Goal: Check status: Check status

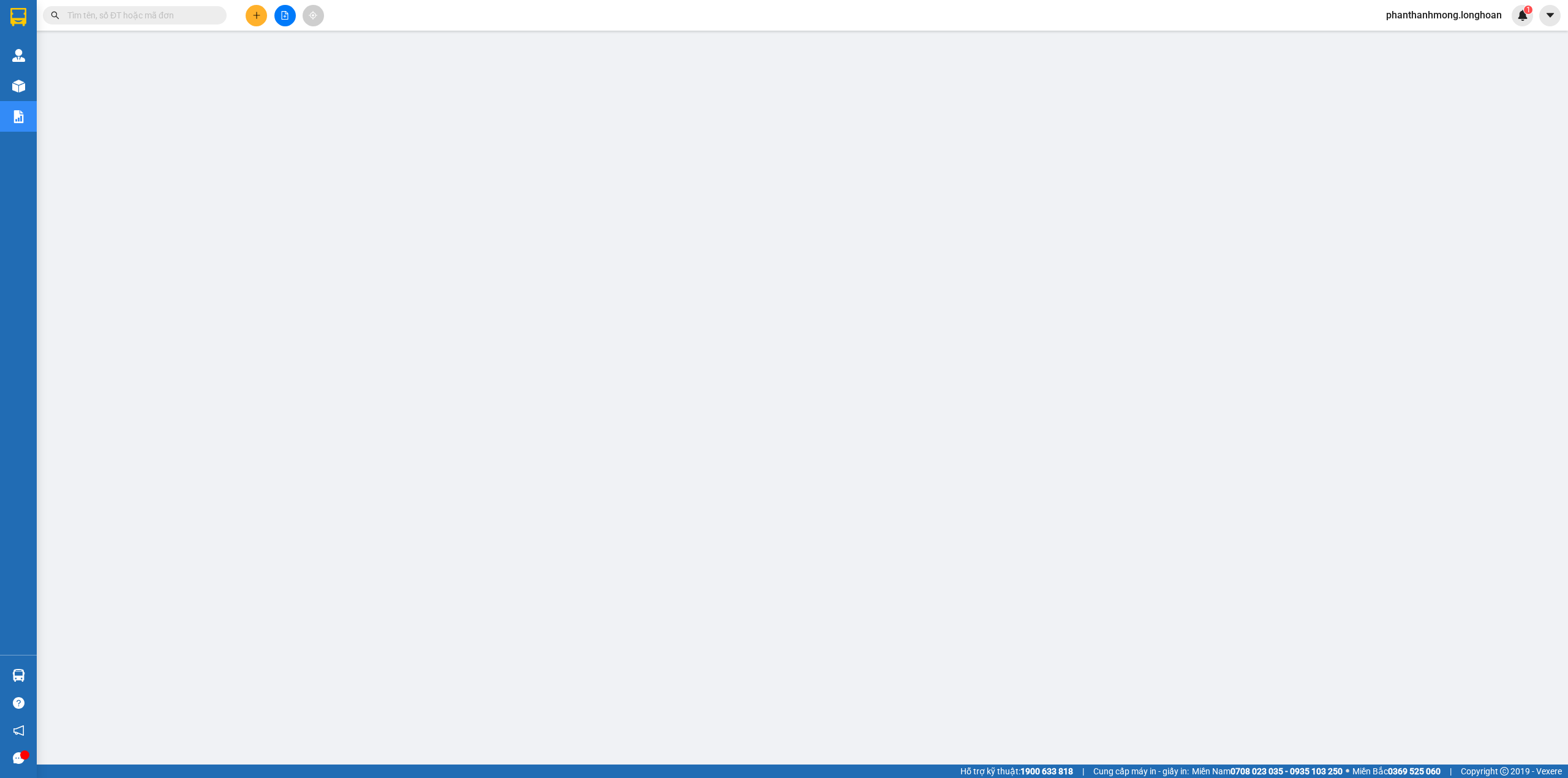
click at [141, 15] on input "text" at bounding box center [139, 15] width 144 height 13
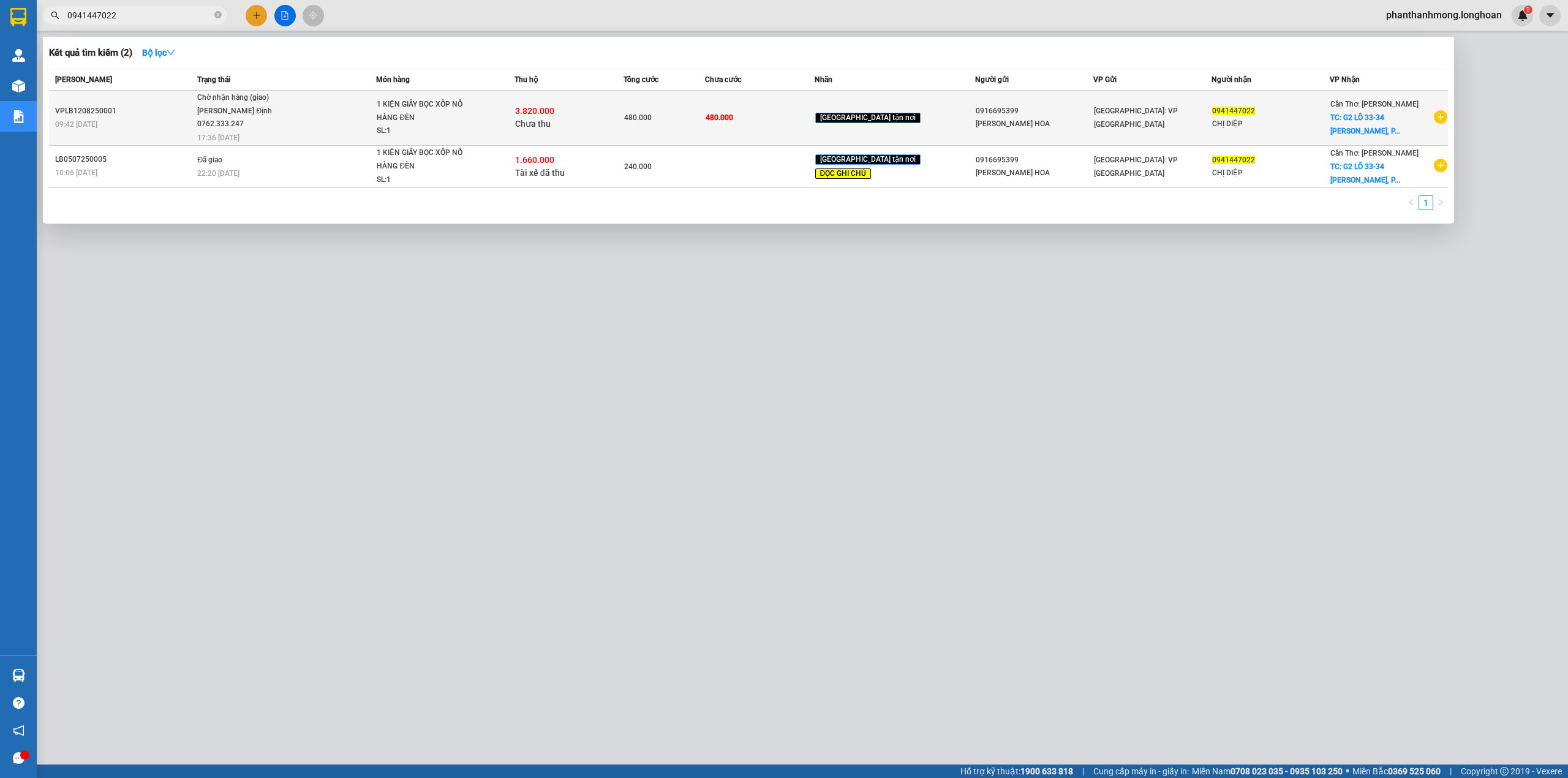
type input "0941447022"
click at [1176, 118] on div "Hà Nội: VP Long Biên" at bounding box center [1152, 118] width 117 height 27
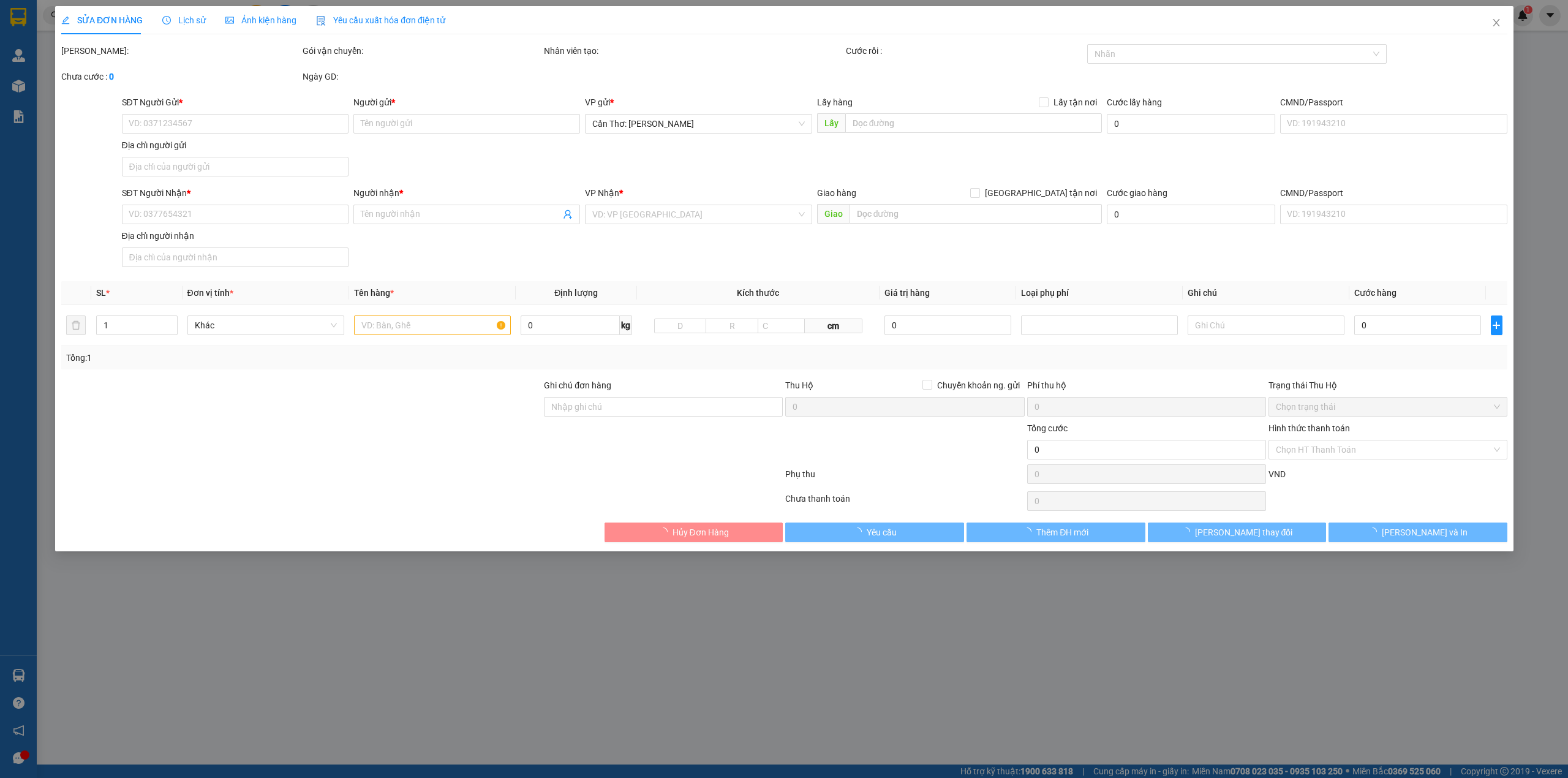
type input "0916695399"
type input "ĐÈN THỊNH HOA"
type input "0941447022"
type input "CHỊ DIỆP"
checkbox input "true"
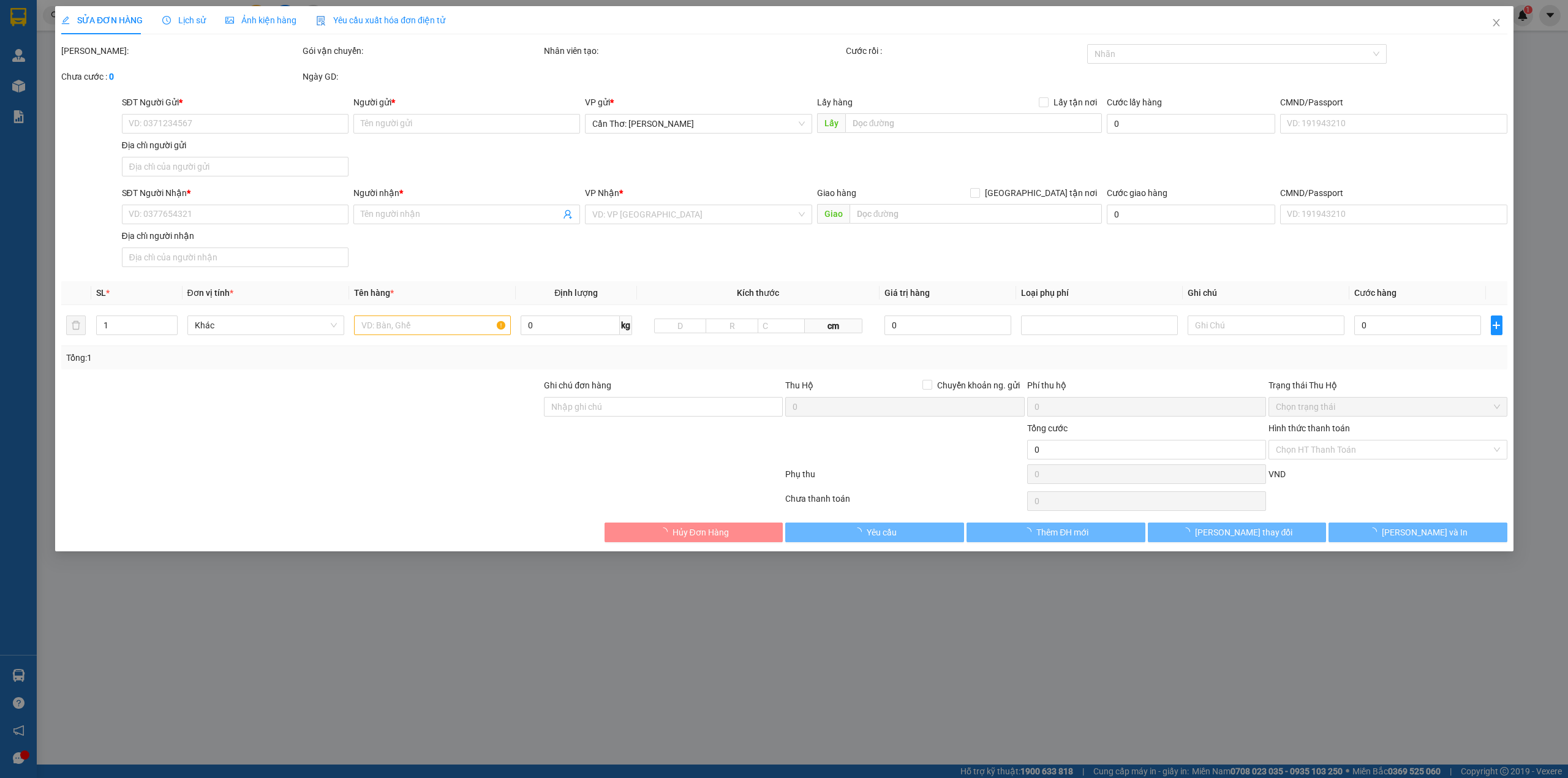
type input "G2 LÔ 33-34 ĐÀO DUY ANH, PHƯỜNG AN HÒA, RẠCH GIÁ, KIÊN GIANG"
type input "HÀNG DỄ VỠ, NHẸ TAY HƯ VỠ KHÔNG ĐỀN GIÁ TRỊ HÀNG"
type input "480.000"
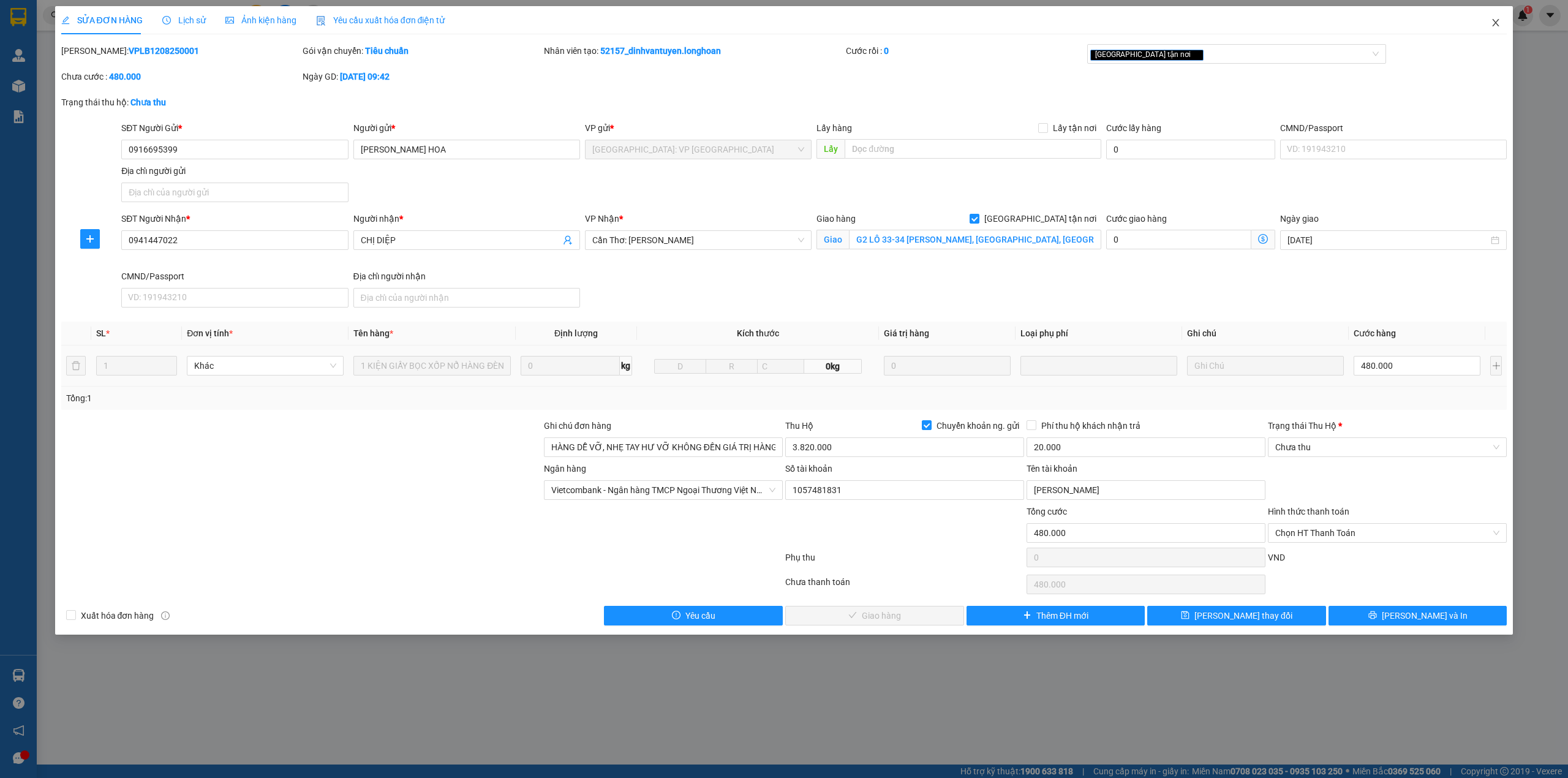
click at [1505, 25] on span "Close" at bounding box center [1495, 23] width 35 height 35
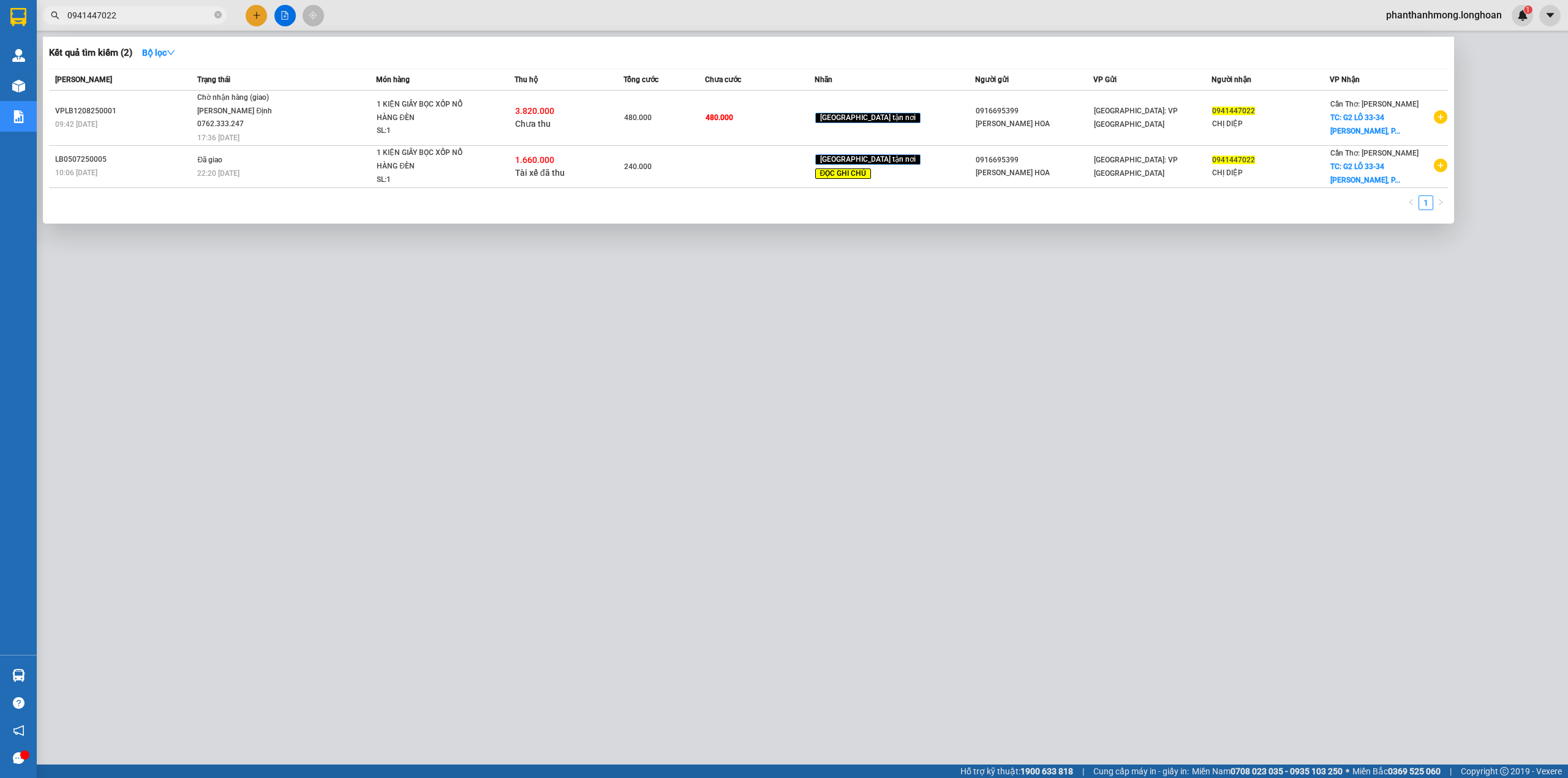
click at [162, 13] on input "0941447022" at bounding box center [139, 15] width 144 height 13
click at [509, 298] on div at bounding box center [784, 389] width 1568 height 778
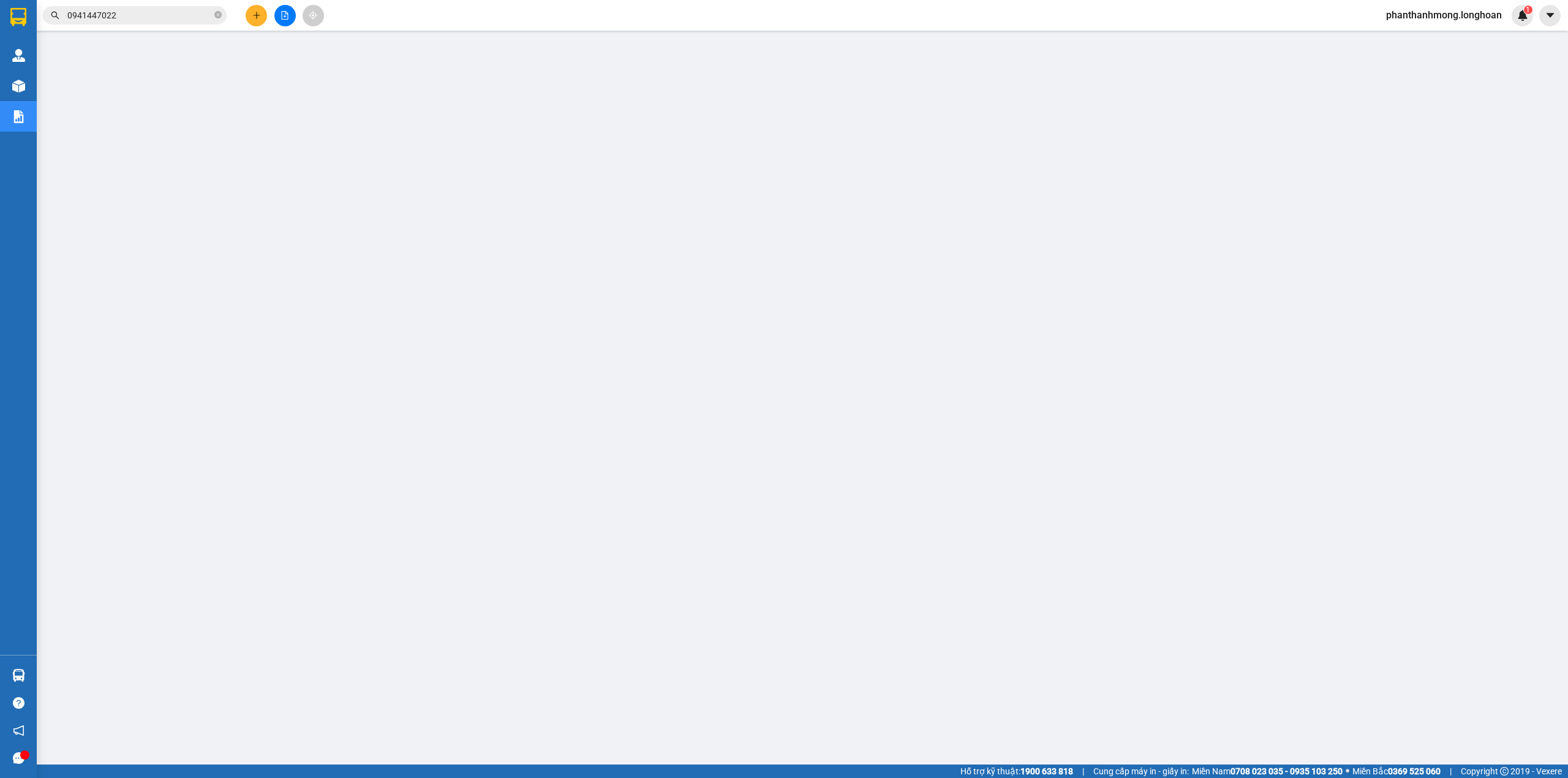
click at [25, 18] on img at bounding box center [18, 17] width 16 height 18
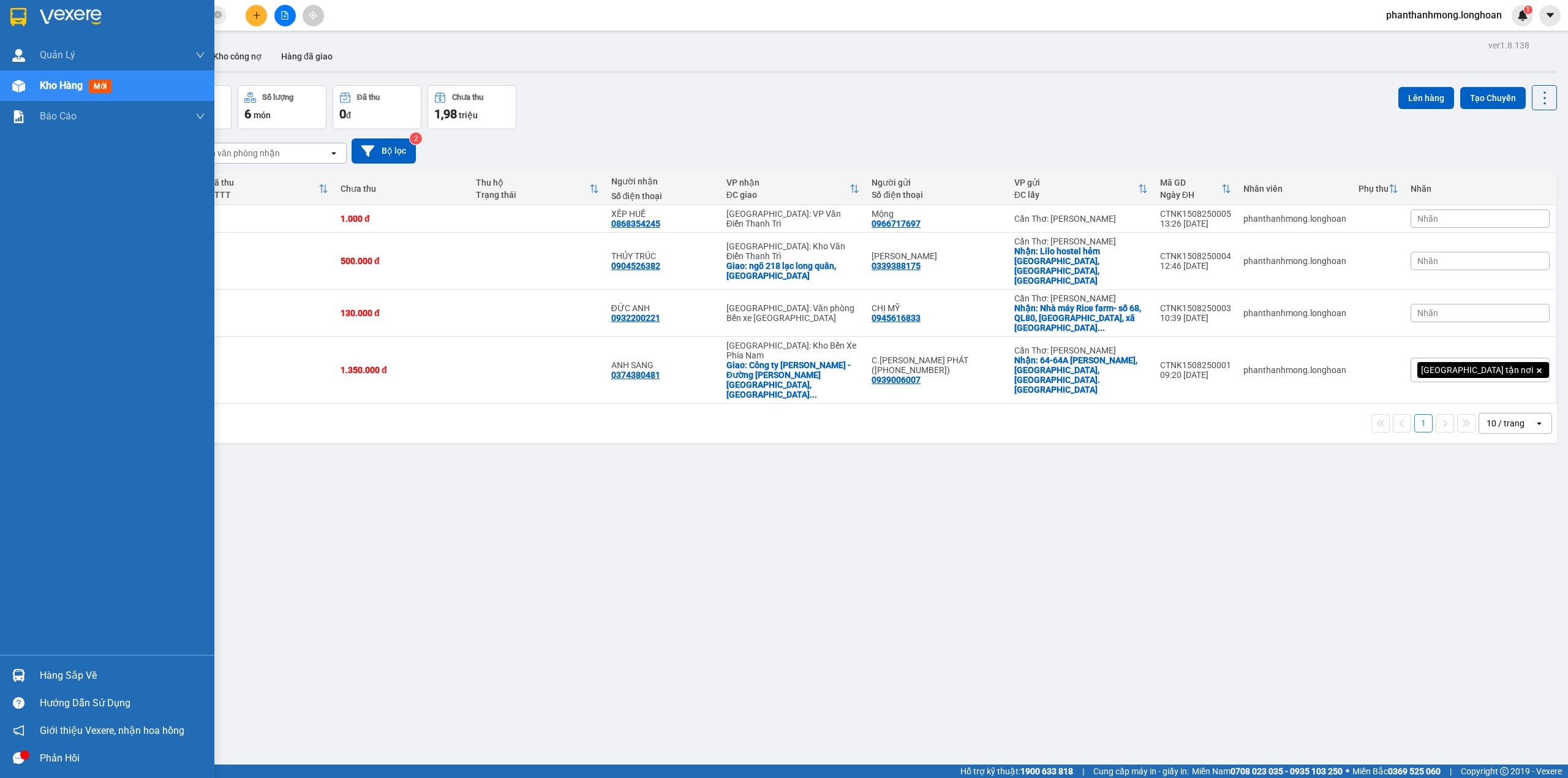
click at [15, 20] on img at bounding box center [18, 17] width 16 height 18
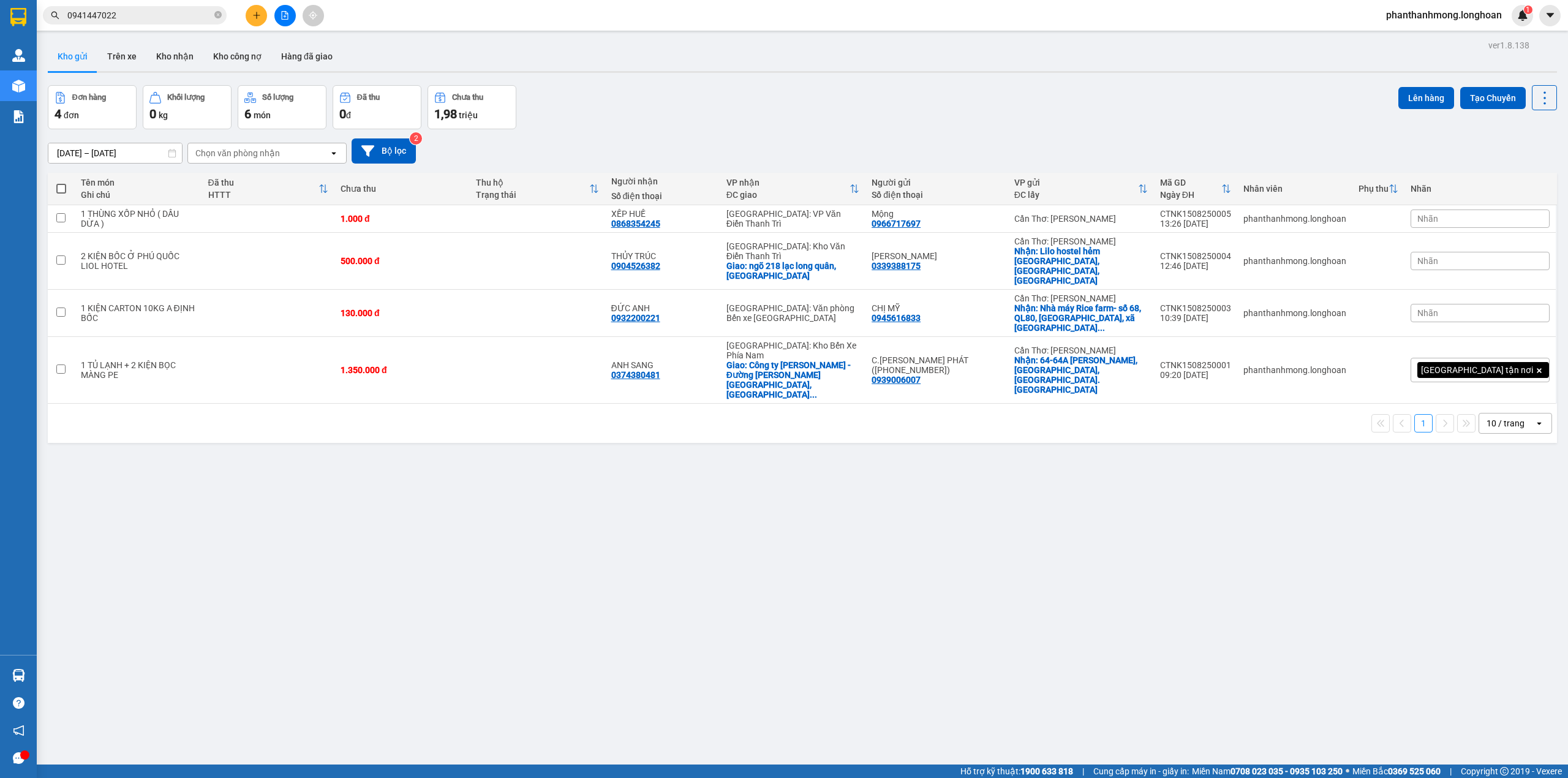
click at [605, 192] on th "Thu hộ Trạng thái" at bounding box center [537, 189] width 135 height 32
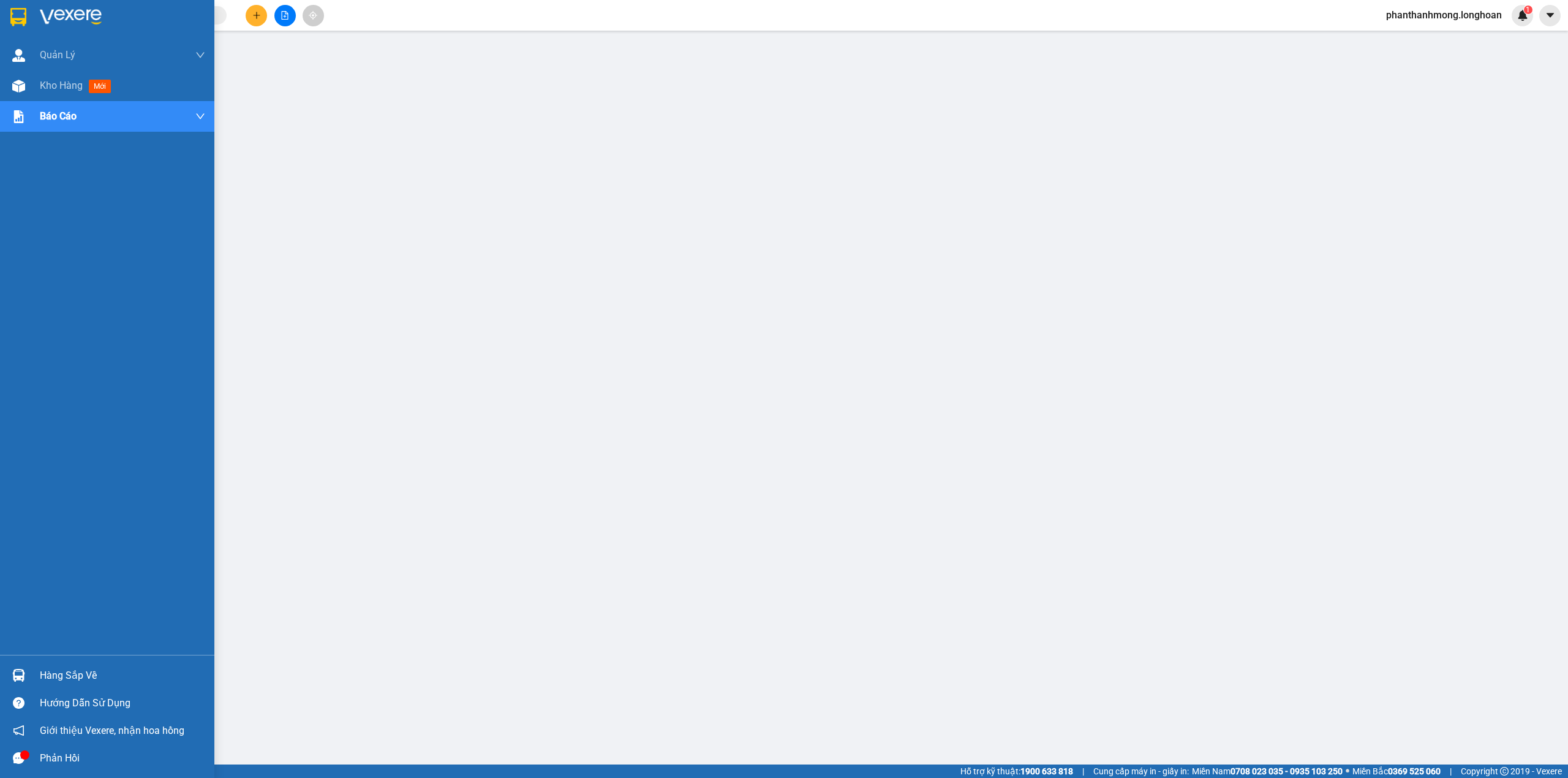
click at [23, 15] on img at bounding box center [18, 17] width 16 height 18
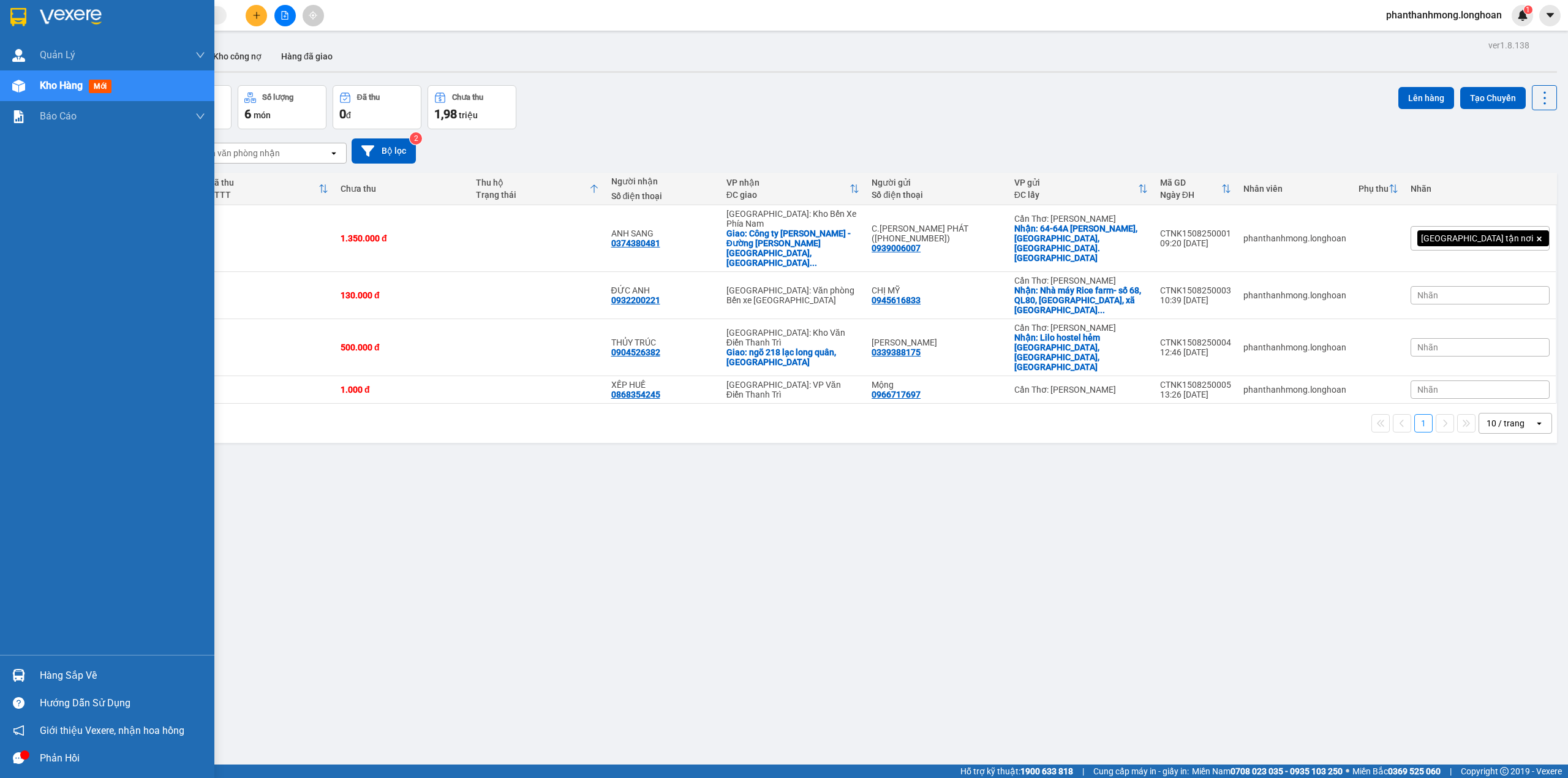
click at [71, 678] on div "Hàng sắp về" at bounding box center [123, 676] width 166 height 18
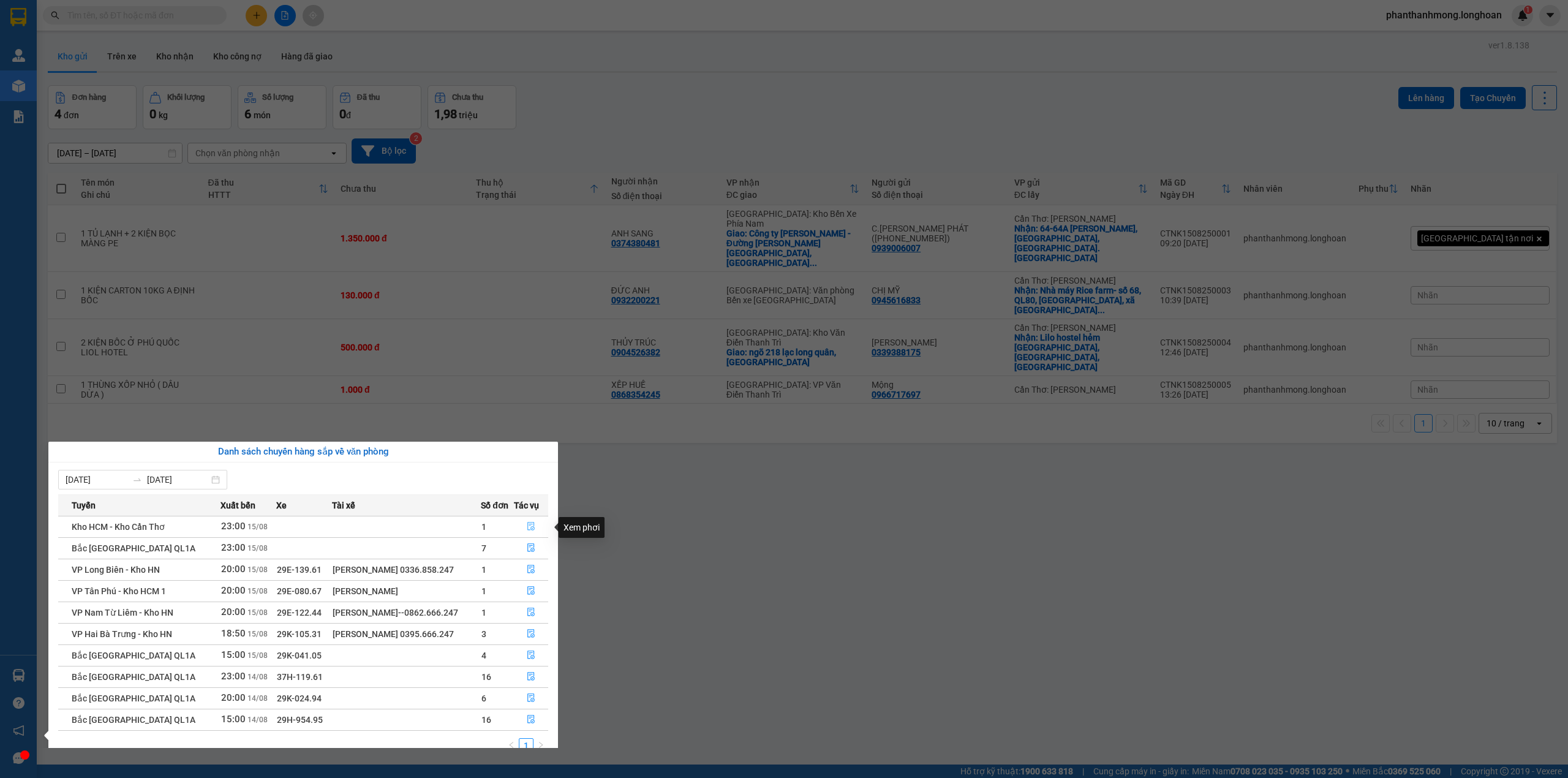
click at [533, 525] on icon "file-done" at bounding box center [531, 526] width 8 height 8
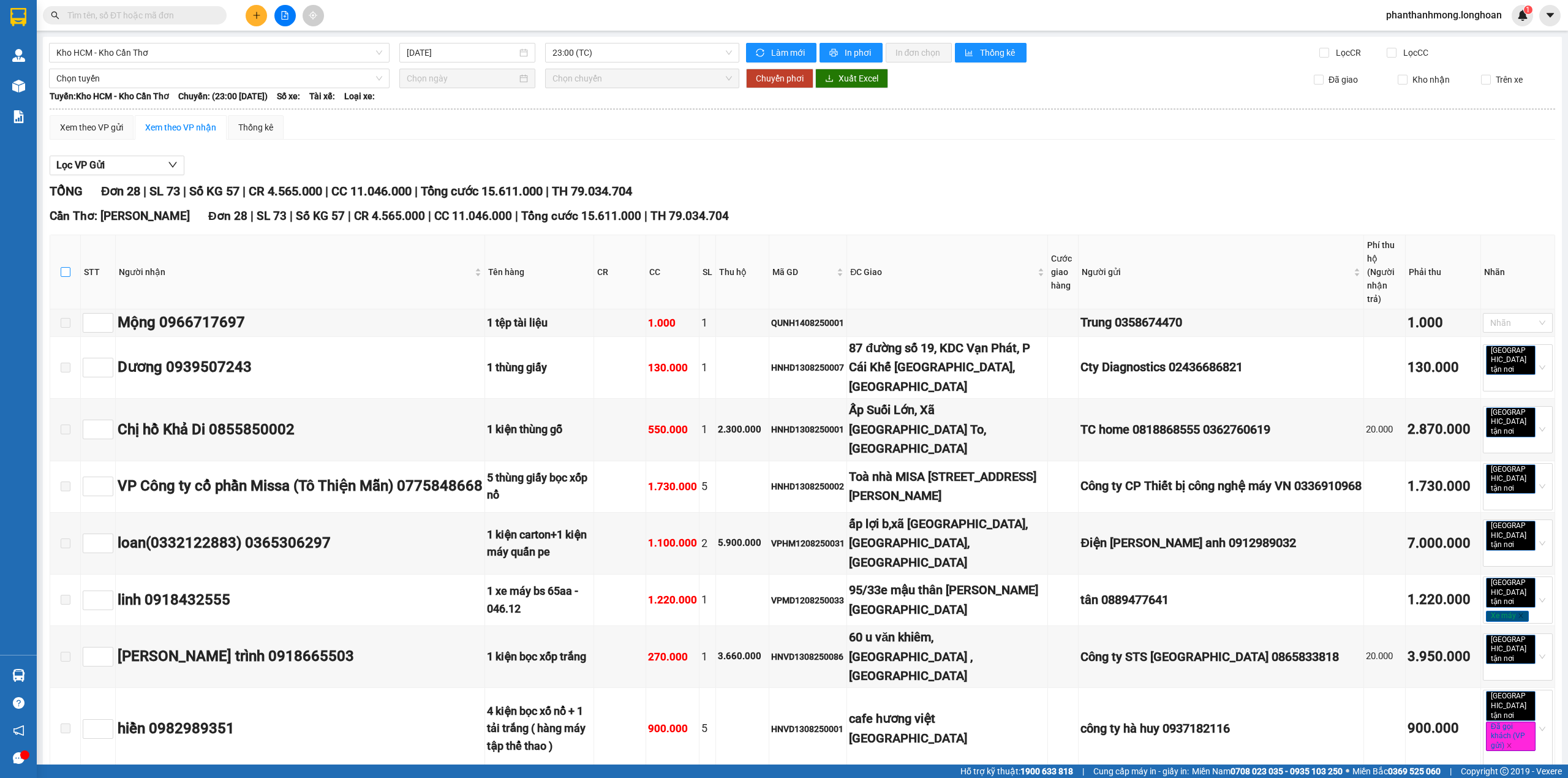
click at [68, 267] on input "checkbox" at bounding box center [66, 272] width 10 height 10
checkbox input "true"
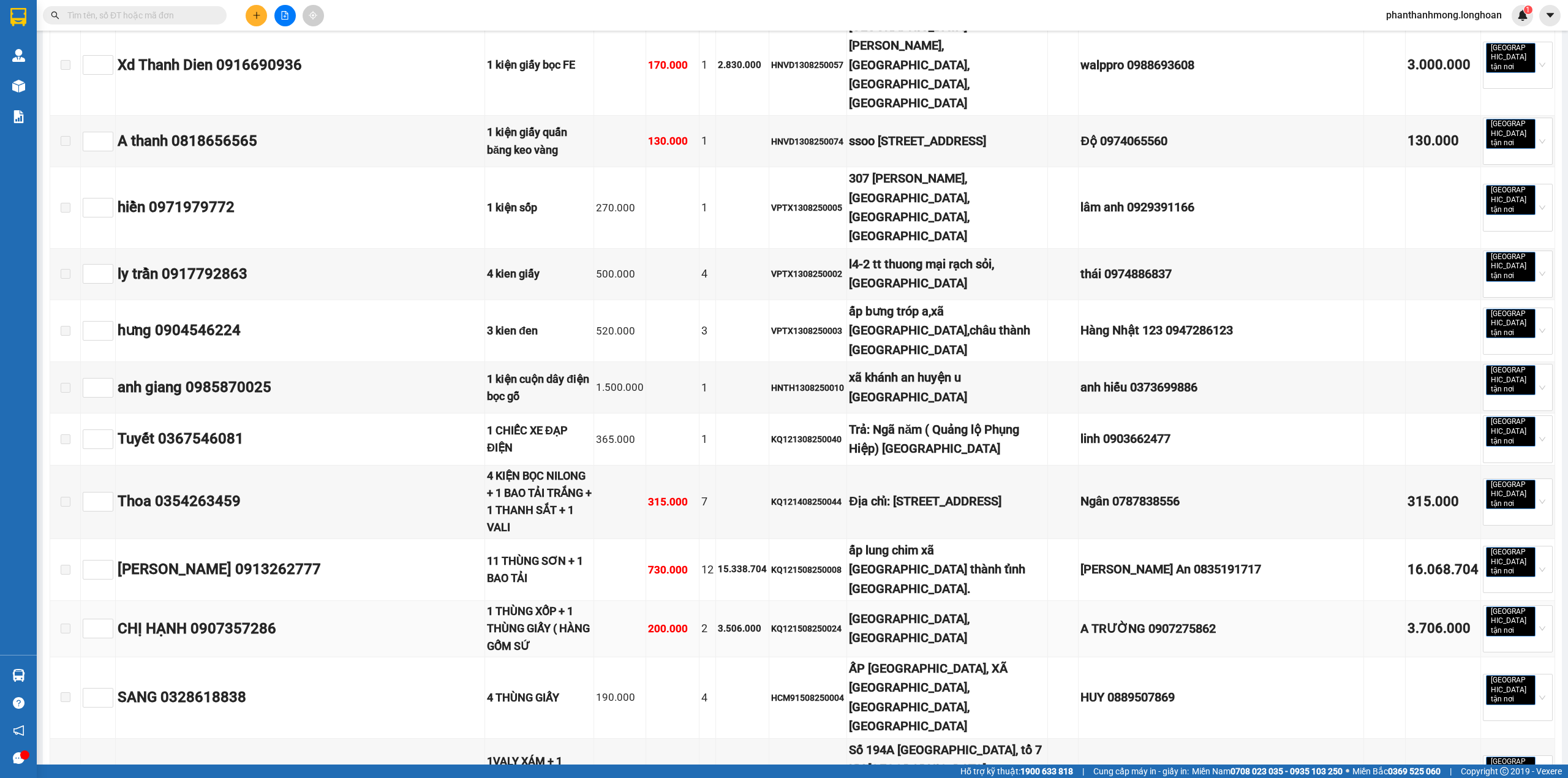
scroll to position [1191, 0]
